Goal: Task Accomplishment & Management: Manage account settings

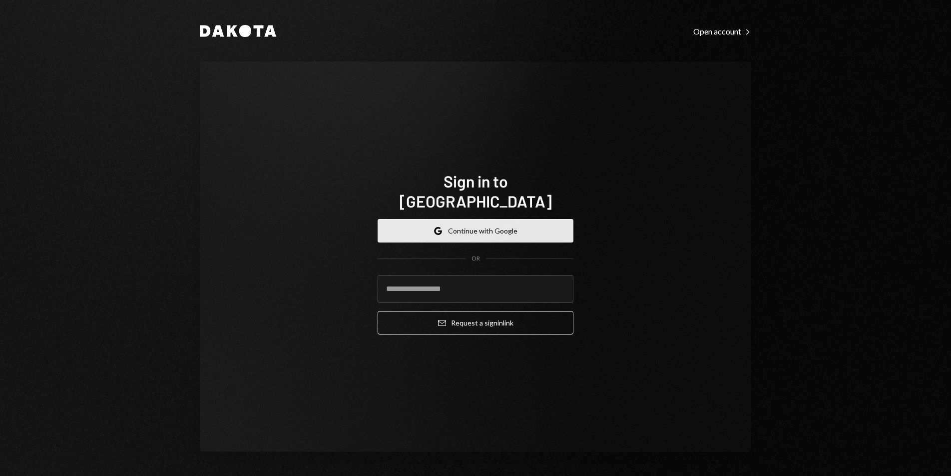
click at [492, 223] on button "Google Continue with Google" at bounding box center [476, 230] width 196 height 23
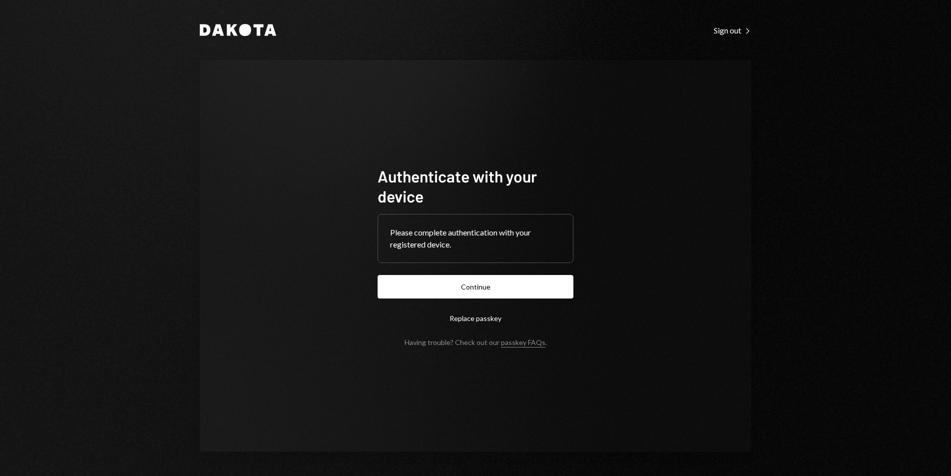
click at [511, 282] on button "Continue" at bounding box center [476, 286] width 196 height 23
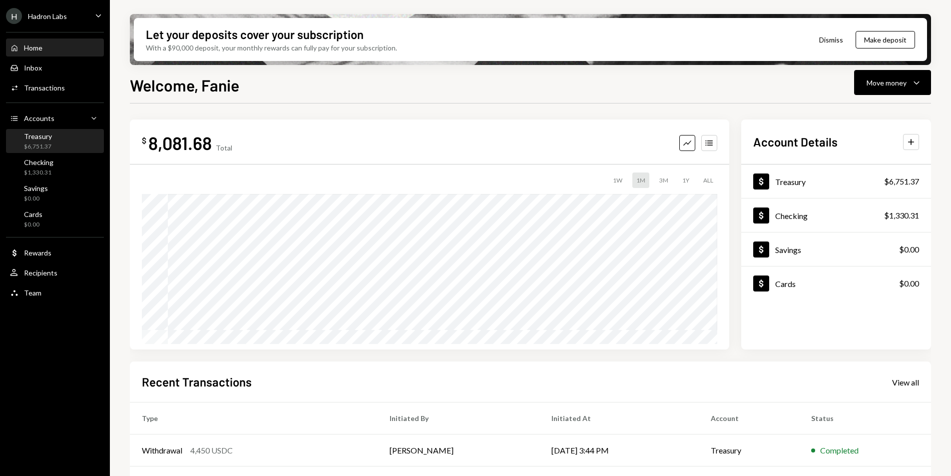
click at [40, 148] on div "$6,751.37" at bounding box center [38, 146] width 28 height 8
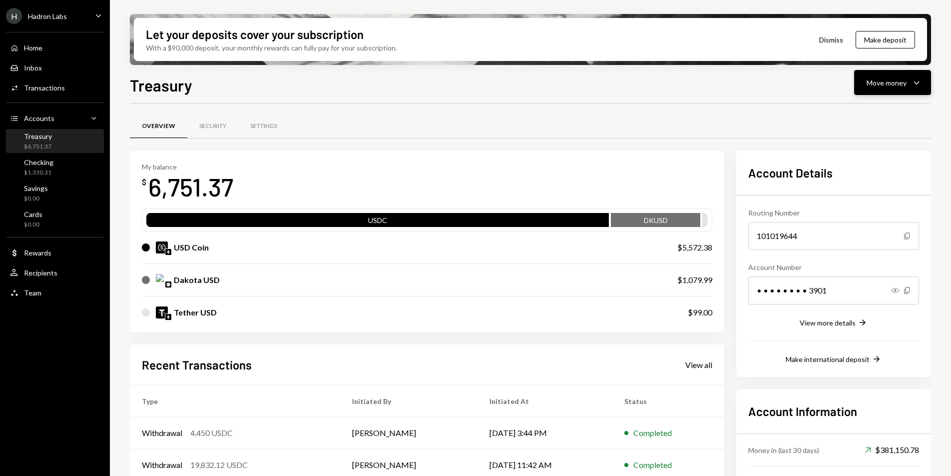
click at [891, 89] on button "Move money Caret Down" at bounding box center [892, 82] width 77 height 25
click at [880, 108] on div "Send" at bounding box center [884, 112] width 73 height 10
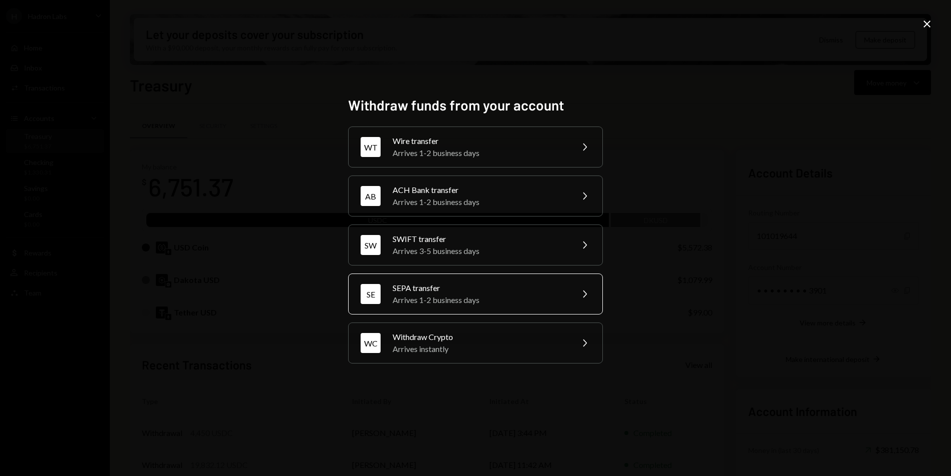
click at [462, 293] on div "SEPA transfer" at bounding box center [480, 288] width 174 height 12
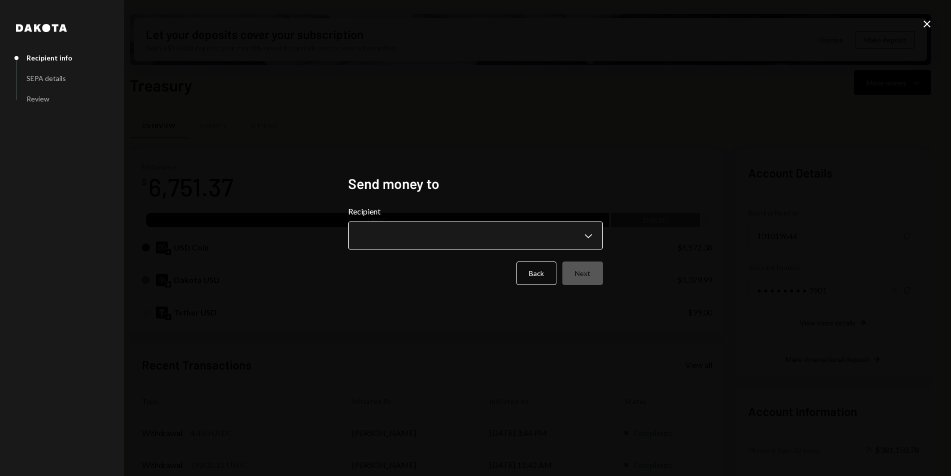
click at [444, 228] on body "H Hadron Labs Caret Down Home Home Inbox Inbox Activities Transactions Accounts…" at bounding box center [475, 238] width 951 height 476
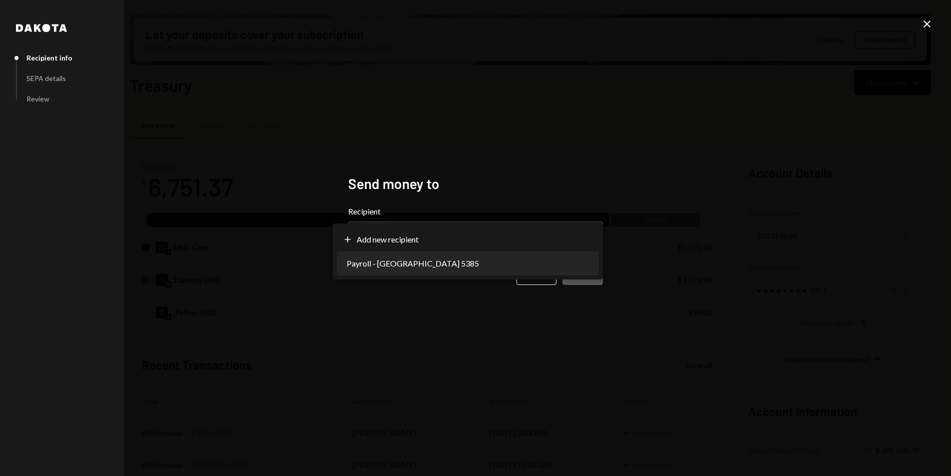
select select "**********"
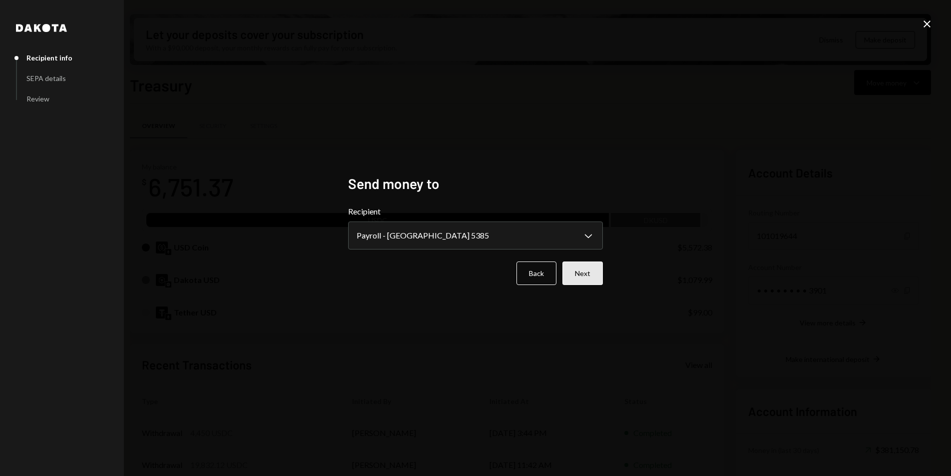
click at [578, 279] on button "Next" at bounding box center [583, 272] width 40 height 23
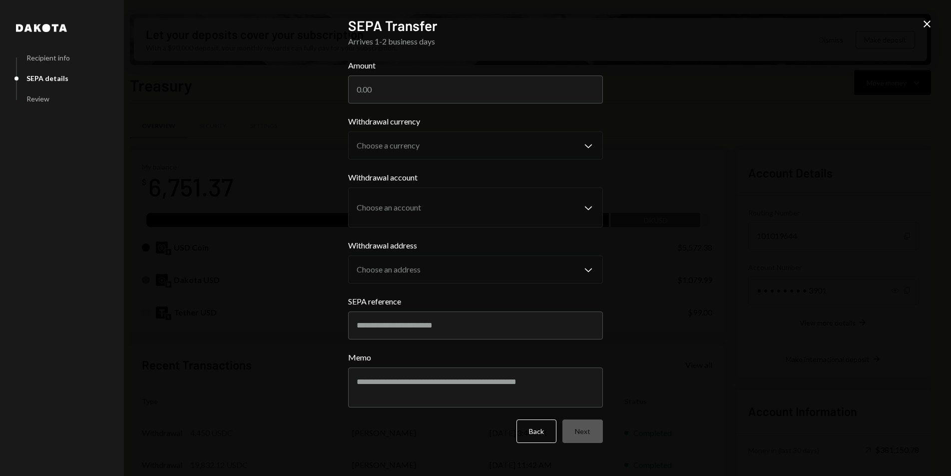
click at [438, 104] on form "Amount Withdrawal currency Choose a currency Chevron Down Withdrawal account Ch…" at bounding box center [475, 250] width 255 height 383
click at [414, 88] on input "Amount" at bounding box center [475, 89] width 255 height 28
drag, startPoint x: 410, startPoint y: 88, endPoint x: 381, endPoint y: 88, distance: 29.5
click at [381, 88] on input "Amount" at bounding box center [475, 89] width 255 height 28
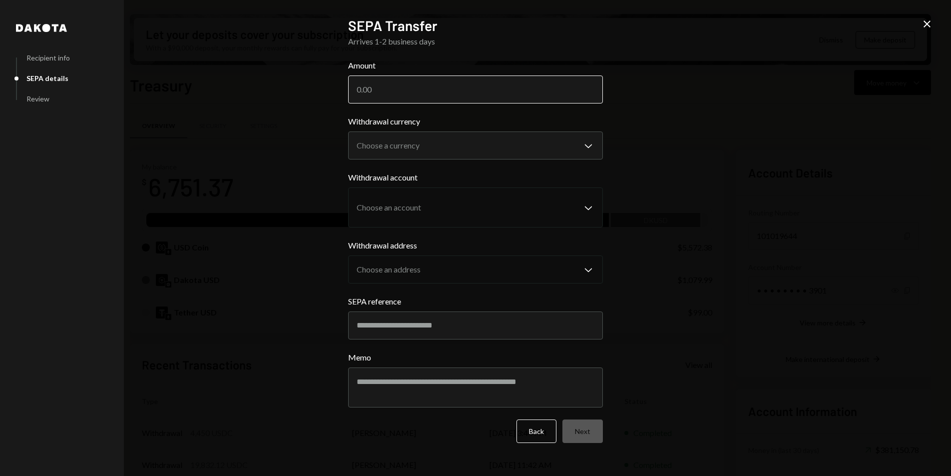
click at [397, 87] on input "Amount" at bounding box center [475, 89] width 255 height 28
type input "1194.78"
click at [400, 144] on body "H Hadron Labs Caret Down Home Home Inbox Inbox Activities Transactions Accounts…" at bounding box center [475, 238] width 951 height 476
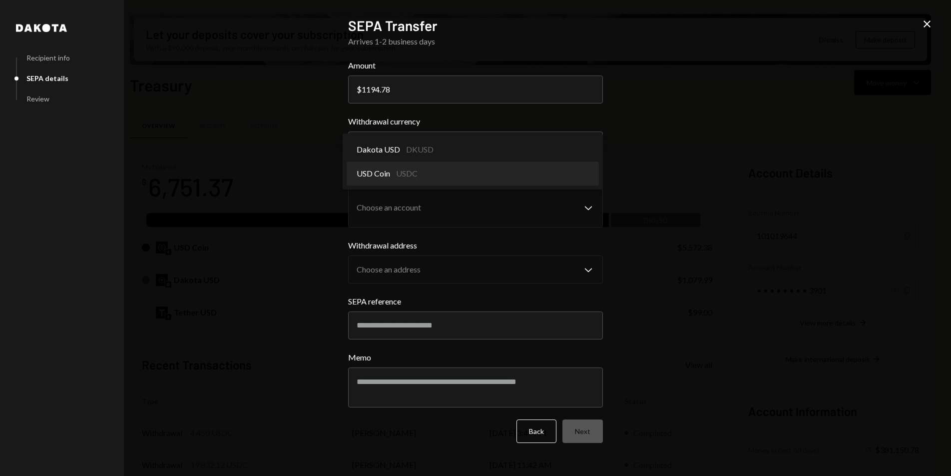
select select "****"
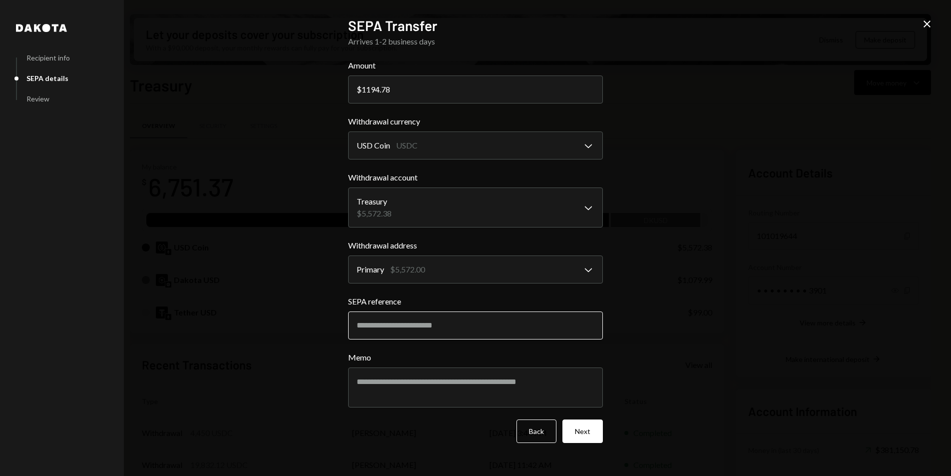
click at [419, 335] on input "SEPA reference" at bounding box center [475, 325] width 255 height 28
paste input "******"
type input "******"
click at [443, 375] on textarea "Memo" at bounding box center [475, 387] width 255 height 40
click at [439, 389] on textarea "Memo" at bounding box center [475, 387] width 255 height 40
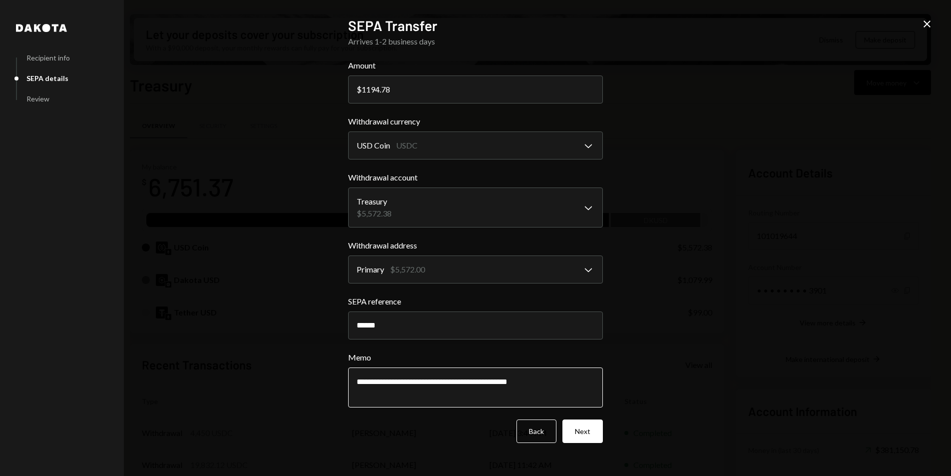
type textarea "**********"
click at [581, 433] on button "Next" at bounding box center [583, 430] width 40 height 23
click at [581, 433] on div "Back Next" at bounding box center [475, 430] width 255 height 23
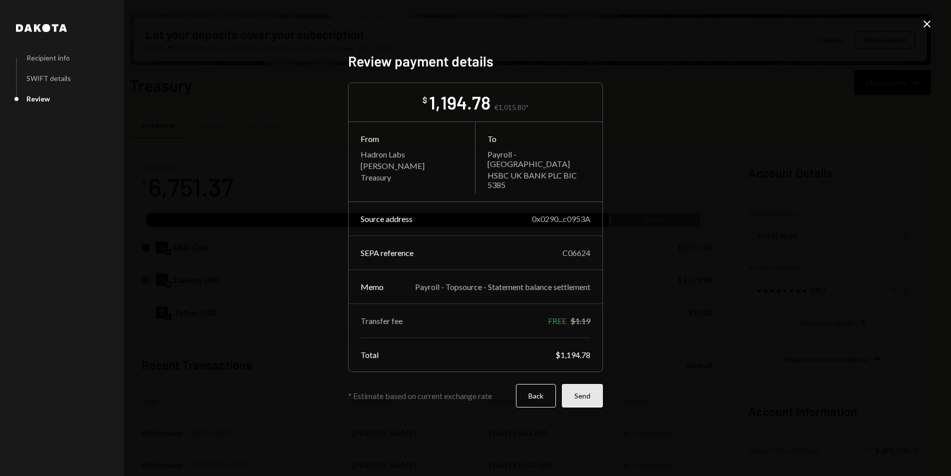
click at [592, 393] on button "Send" at bounding box center [582, 395] width 41 height 23
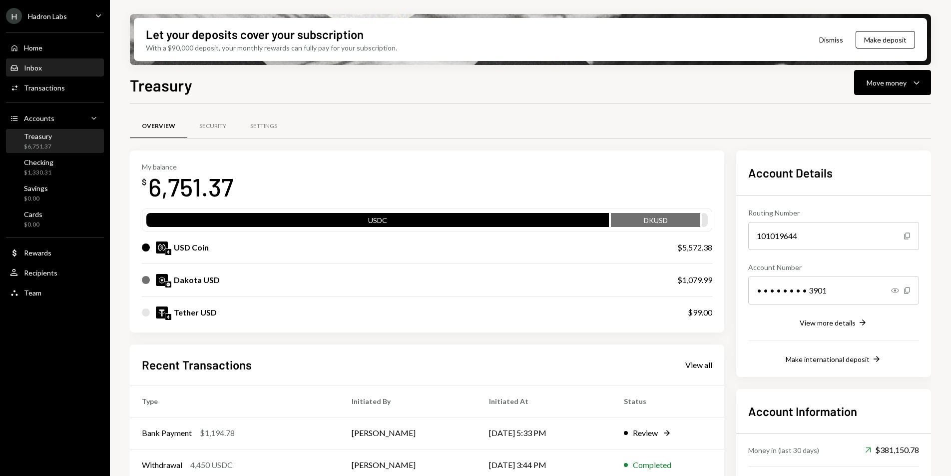
click at [42, 75] on div "Inbox Inbox" at bounding box center [55, 67] width 90 height 17
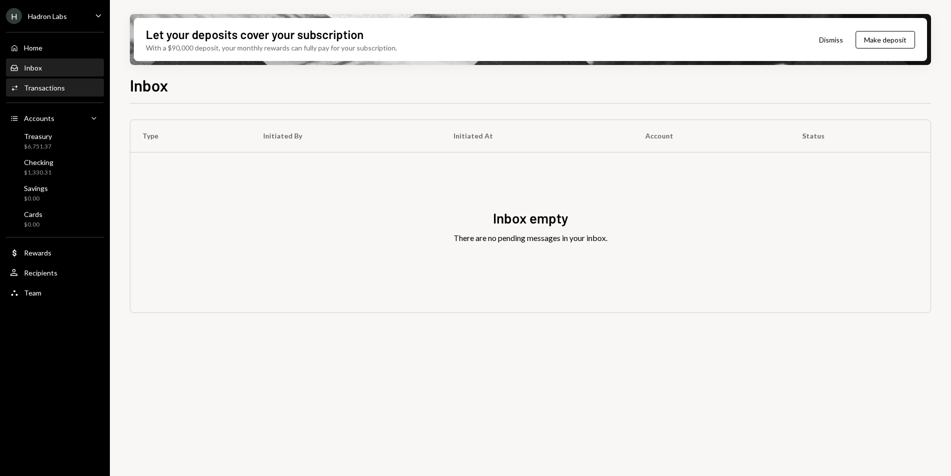
click at [43, 80] on div "Activities Transactions" at bounding box center [55, 87] width 90 height 17
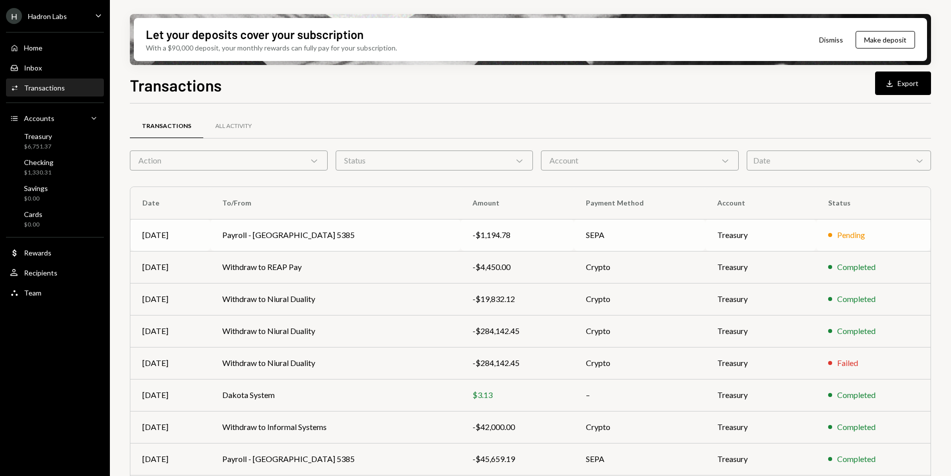
click at [378, 237] on td "Payroll - [GEOGRAPHIC_DATA] 5385" at bounding box center [335, 235] width 250 height 32
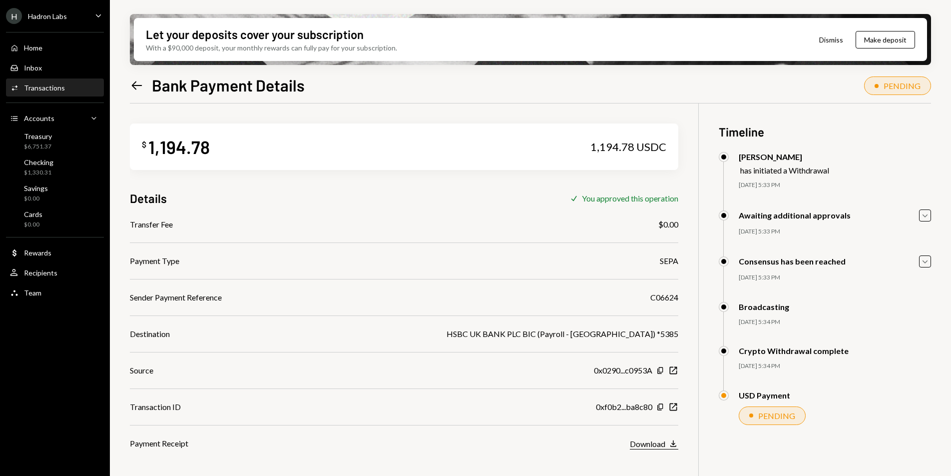
click at [656, 445] on div "Download" at bounding box center [647, 443] width 35 height 9
